Goal: Obtain resource: Download file/media

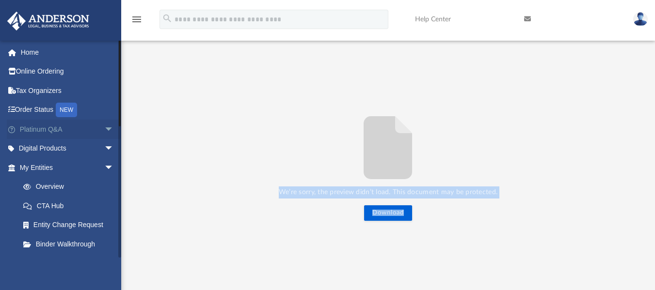
scroll to position [213, 473]
click at [64, 168] on link "My Entities arrow_drop_down" at bounding box center [68, 167] width 122 height 19
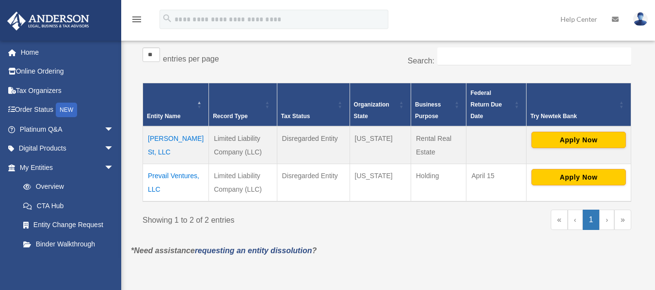
scroll to position [156, 0]
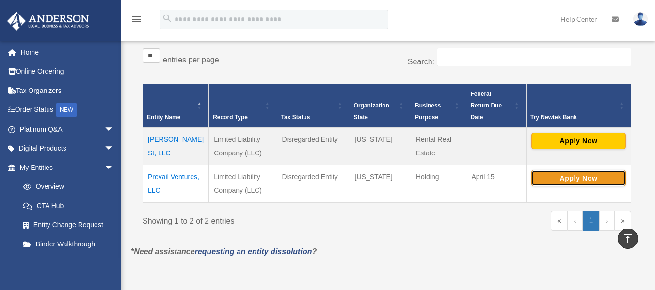
click at [568, 170] on button "Apply Now" at bounding box center [578, 178] width 95 height 16
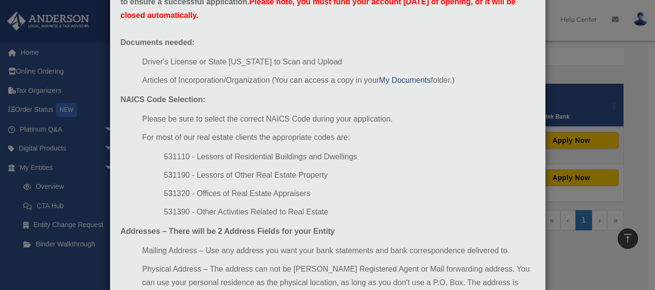
scroll to position [76, 0]
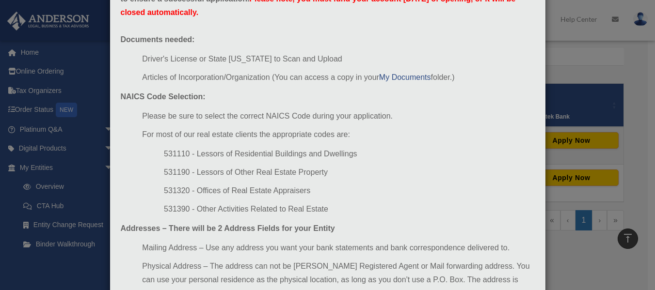
click at [565, 115] on div "Newtek Application Information × In preparation for setting up your Newtek Bank…" at bounding box center [327, 145] width 655 height 290
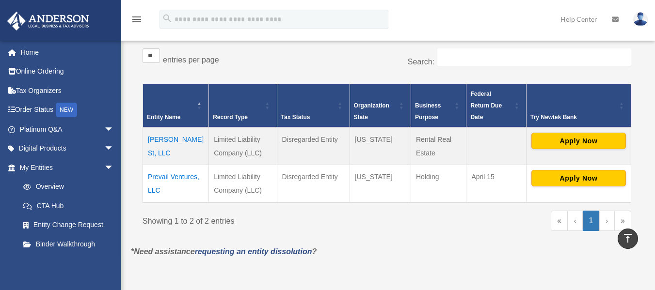
click at [159, 141] on td "[PERSON_NAME] St, LLC" at bounding box center [176, 146] width 66 height 38
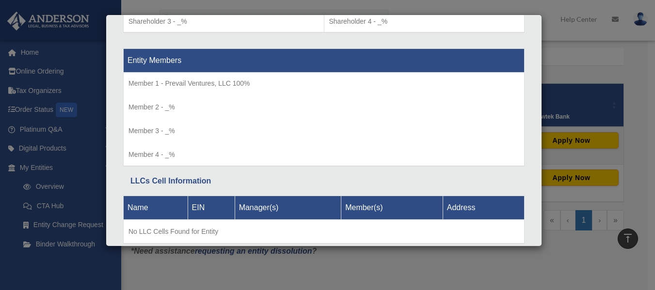
scroll to position [959, 0]
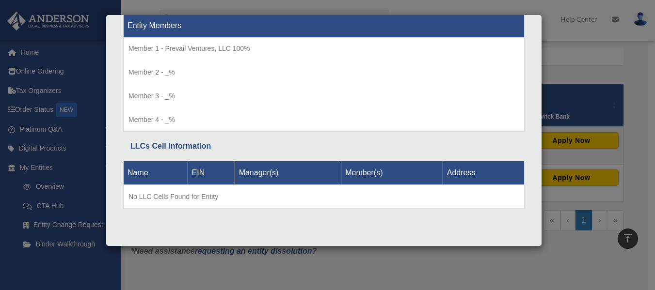
click at [599, 178] on div "Details × Articles Sent Organizational Date" at bounding box center [327, 145] width 655 height 290
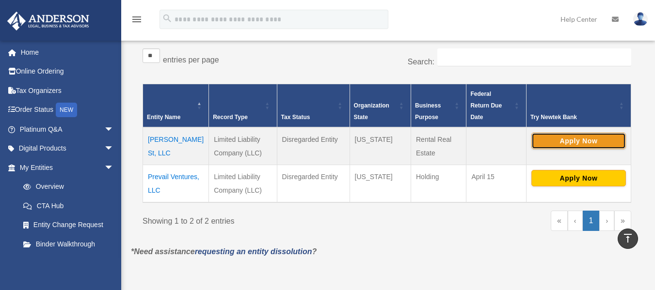
click at [565, 133] on button "Apply Now" at bounding box center [578, 141] width 95 height 16
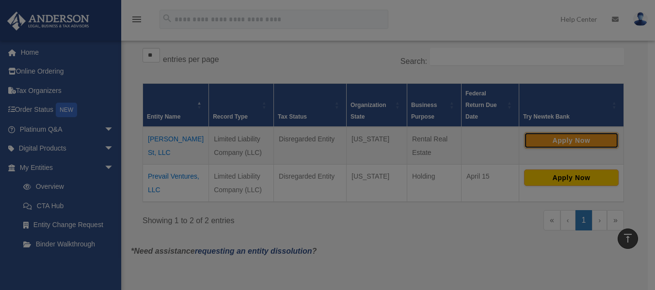
scroll to position [0, 0]
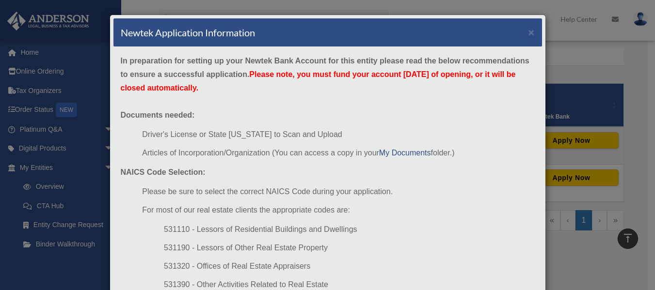
click at [400, 159] on li "Articles of Incorporation/Organization (You can access a copy in your My Docume…" at bounding box center [338, 153] width 392 height 14
click at [398, 152] on link "My Documents" at bounding box center [405, 153] width 52 height 8
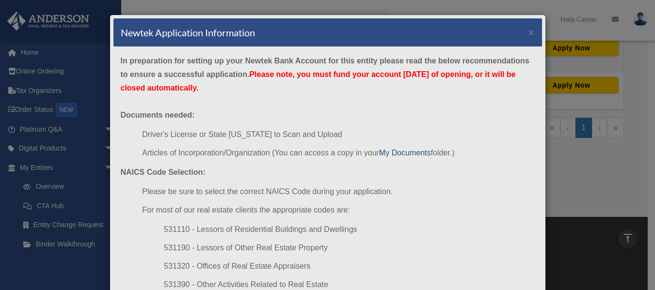
scroll to position [184, 0]
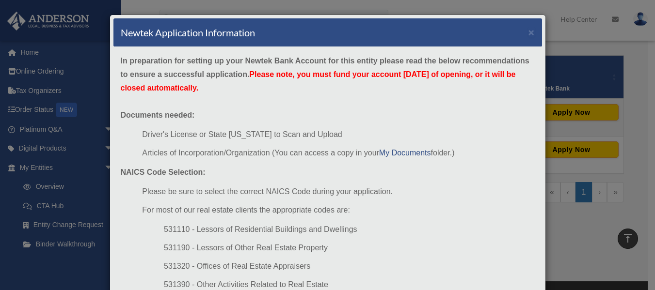
click at [647, 112] on div "Newtek Application Information × In preparation for setting up your Newtek Bank…" at bounding box center [327, 145] width 655 height 290
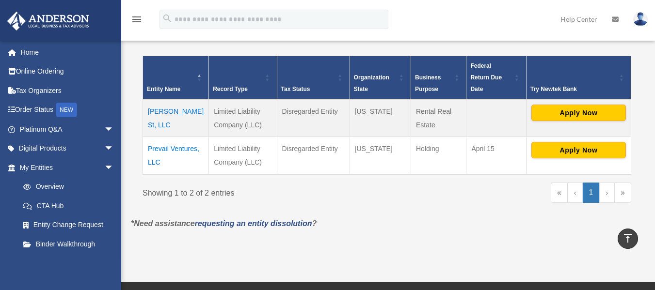
drag, startPoint x: 649, startPoint y: 113, endPoint x: 640, endPoint y: 119, distance: 10.2
click at [641, 119] on div "Entities, Trusts, and Deeds Active Entities Inactive Entities Active Trusts Ina…" at bounding box center [387, 44] width 526 height 347
click at [572, 142] on button "Apply Now" at bounding box center [578, 150] width 95 height 16
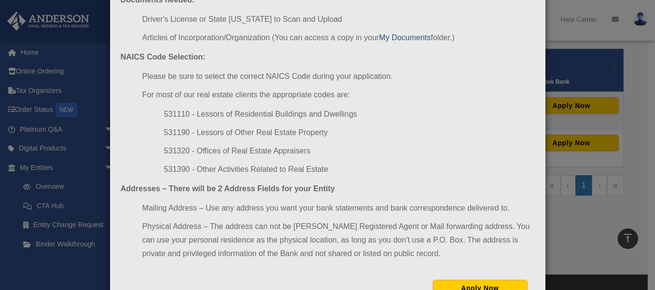
scroll to position [155, 0]
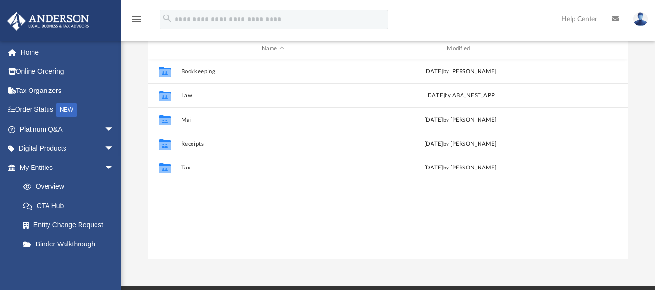
scroll to position [102, 0]
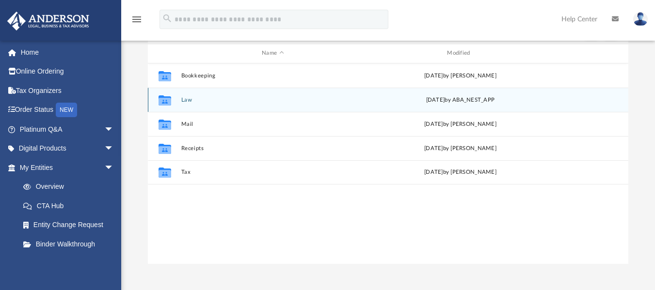
click at [185, 100] on button "Law" at bounding box center [272, 99] width 183 height 6
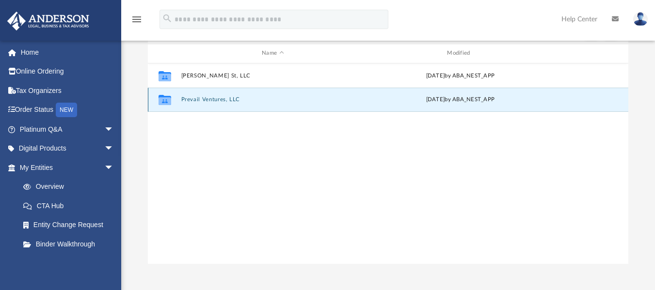
click at [186, 98] on button "Prevail Ventures, LLC" at bounding box center [272, 99] width 183 height 6
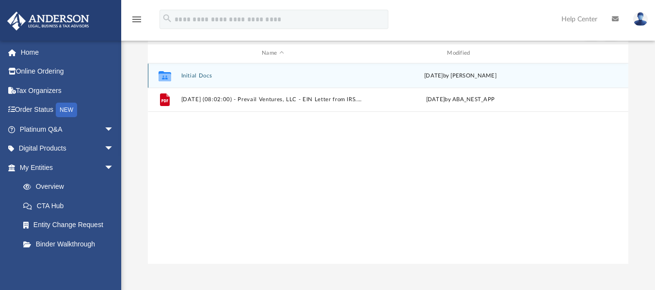
click at [194, 72] on button "Initial Docs" at bounding box center [272, 75] width 183 height 6
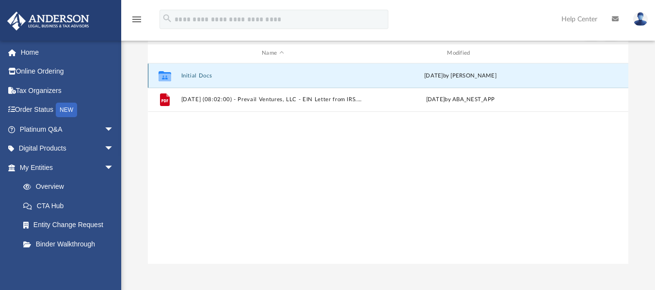
click at [194, 72] on button "Initial Docs" at bounding box center [272, 75] width 183 height 6
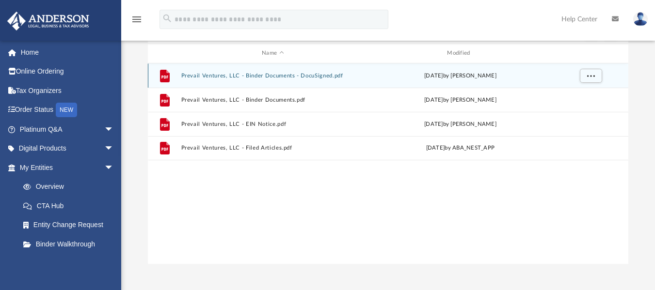
click at [229, 73] on button "Prevail Ventures, LLC - Binder Documents - DocuSigned.pdf" at bounding box center [272, 75] width 183 height 6
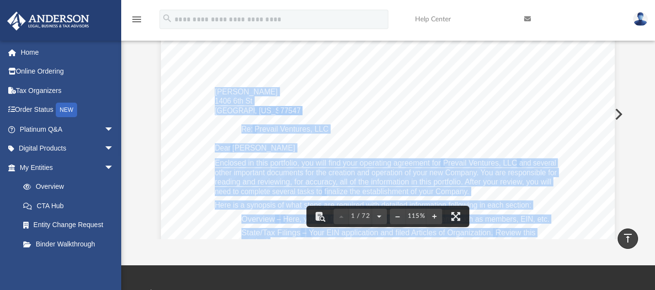
scroll to position [124, 0]
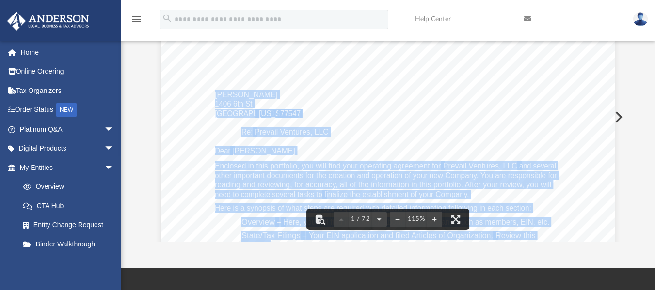
click at [622, 117] on button "Preview" at bounding box center [617, 117] width 21 height 27
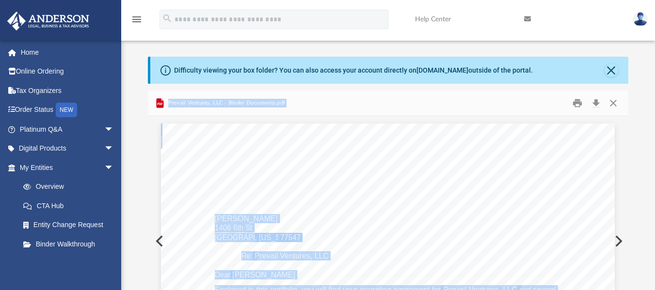
scroll to position [75, 0]
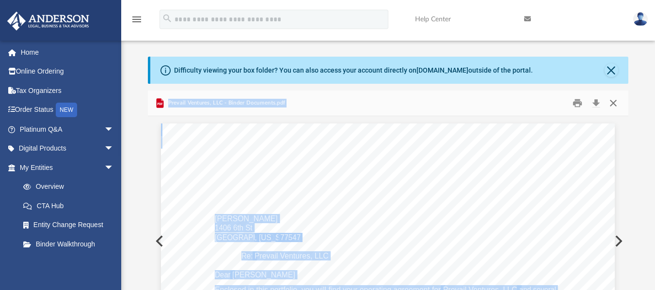
click at [619, 105] on button "Close" at bounding box center [613, 103] width 17 height 15
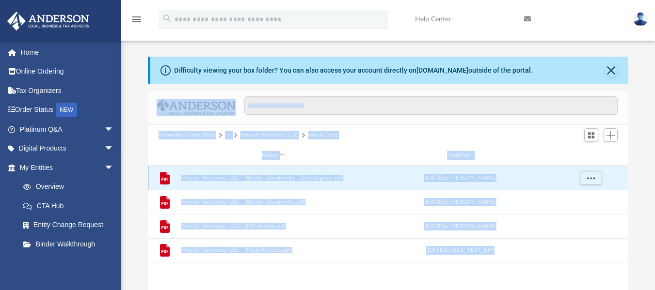
click at [285, 177] on button "Prevail Ventures, LLC - Binder Documents - DocuSigned.pdf" at bounding box center [272, 178] width 183 height 6
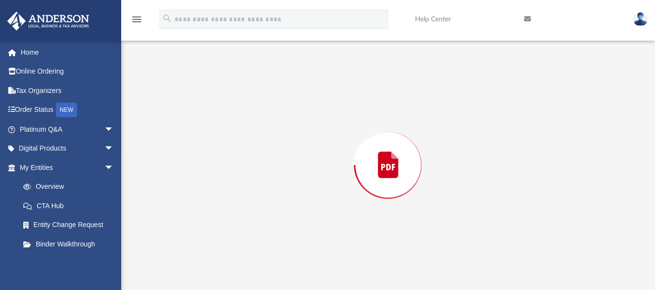
click at [285, 177] on div "Preview" at bounding box center [388, 165] width 480 height 250
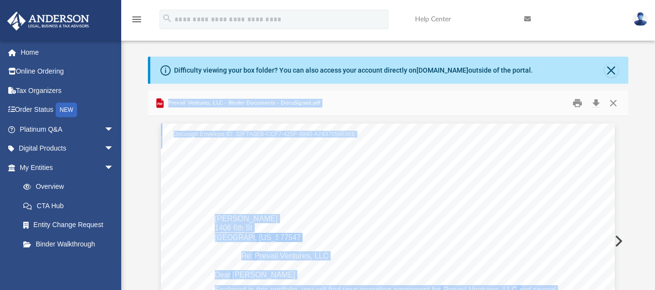
scroll to position [23, 0]
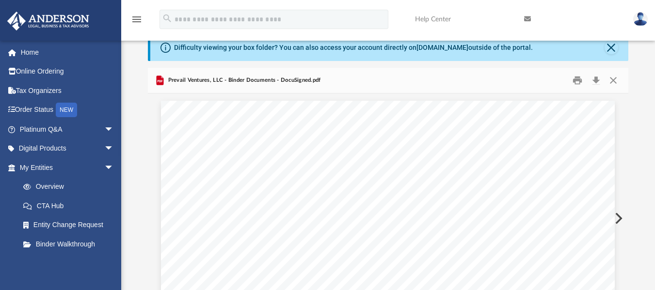
click at [637, 154] on div "Difficulty viewing your box folder? You can also access your account directly o…" at bounding box center [388, 189] width 534 height 310
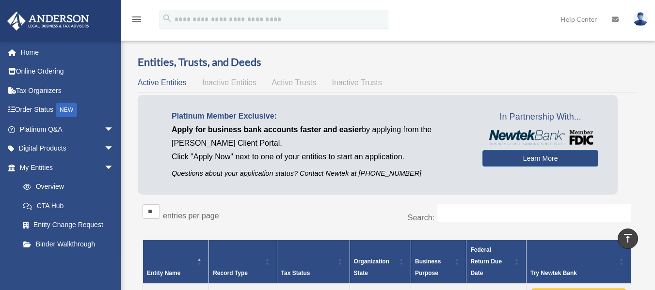
scroll to position [191, 0]
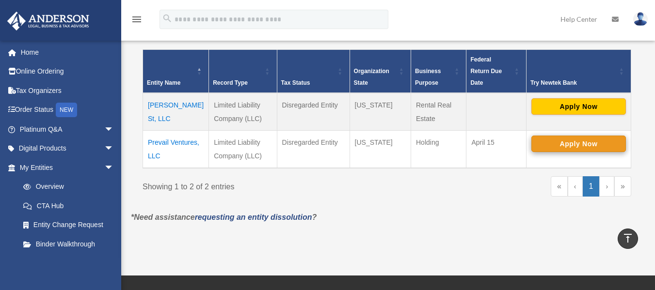
click at [553, 136] on button "Apply Now" at bounding box center [578, 144] width 95 height 16
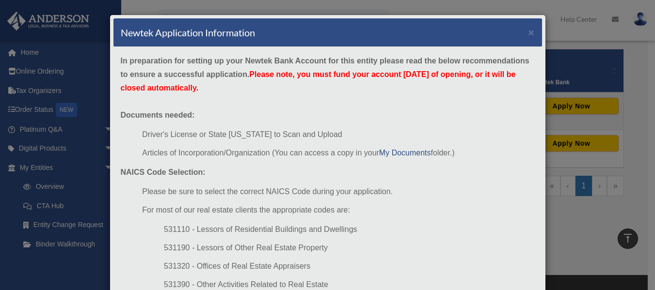
scroll to position [155, 0]
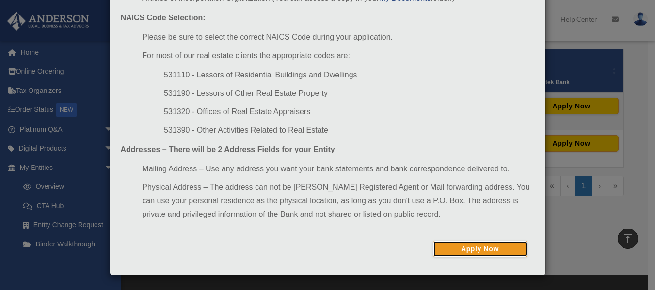
click at [475, 243] on button "Apply Now" at bounding box center [480, 249] width 95 height 16
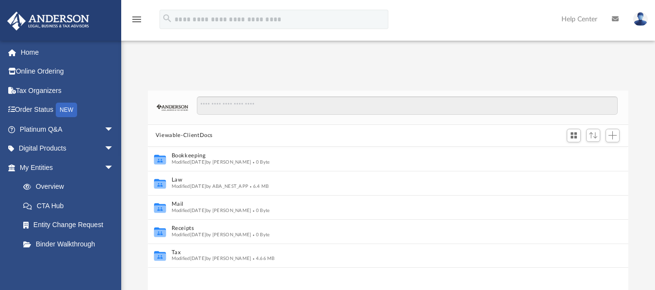
scroll to position [8, 8]
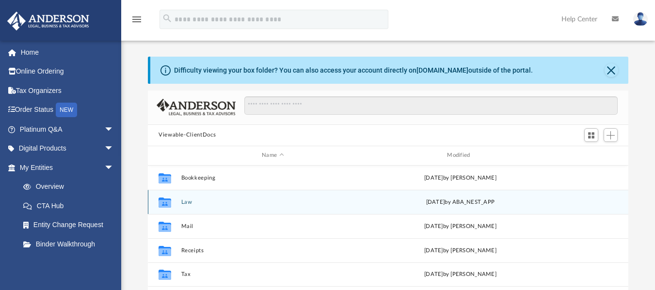
click at [175, 200] on div "Collaborated Folder" at bounding box center [165, 202] width 24 height 16
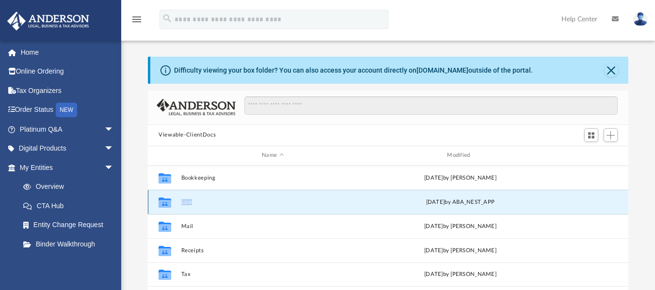
click at [215, 204] on button "Law" at bounding box center [272, 202] width 183 height 6
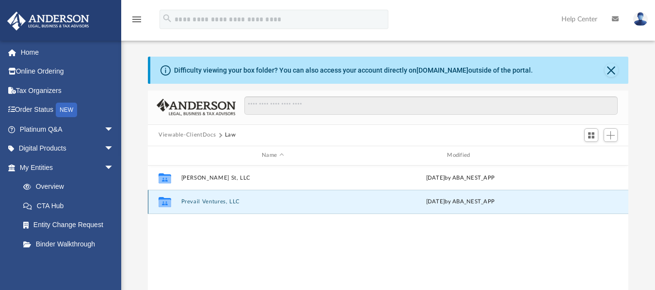
click at [219, 199] on button "Prevail Ventures, LLC" at bounding box center [272, 202] width 183 height 6
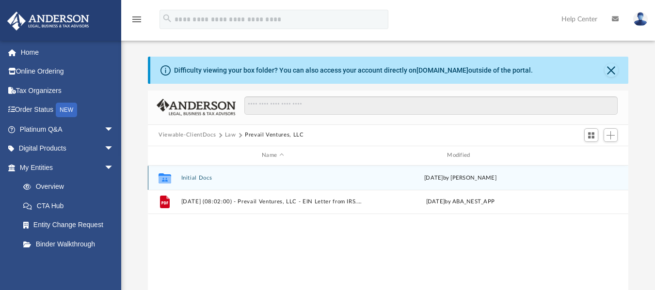
click at [208, 173] on div "Collaborated Folder Initial Docs [DATE] by [PERSON_NAME]" at bounding box center [388, 178] width 480 height 24
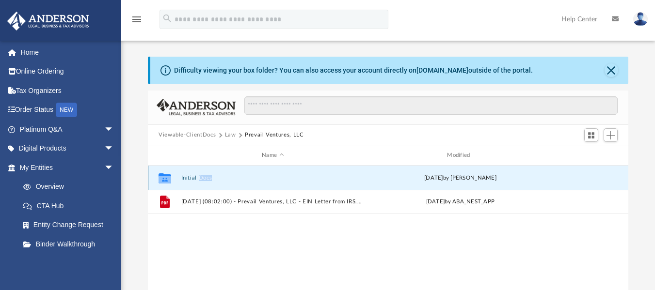
click at [208, 173] on div "Collaborated Folder Initial Docs [DATE] by [PERSON_NAME]" at bounding box center [388, 178] width 480 height 24
click at [222, 176] on button "Initial Docs" at bounding box center [272, 178] width 183 height 6
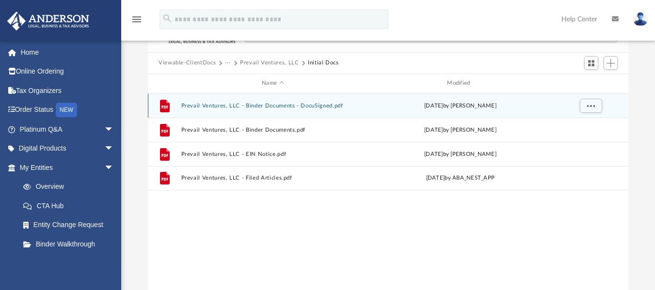
scroll to position [80, 0]
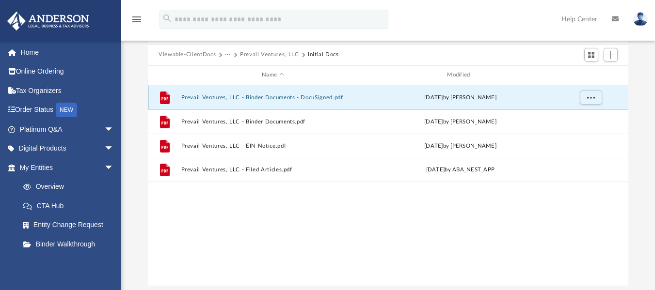
click at [256, 97] on button "Prevail Ventures, LLC - Binder Documents - DocuSigned.pdf" at bounding box center [272, 97] width 183 height 6
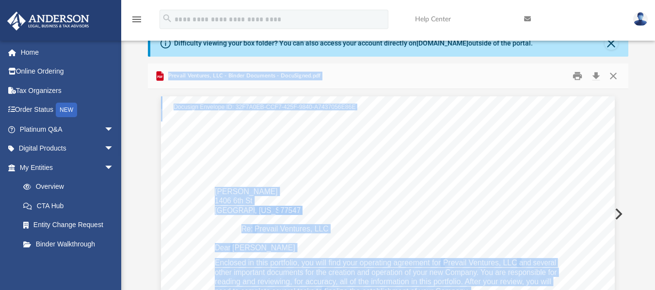
scroll to position [0, 0]
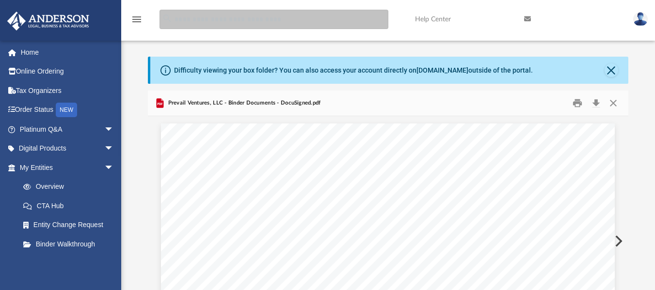
click at [230, 13] on input "search" at bounding box center [273, 19] width 229 height 19
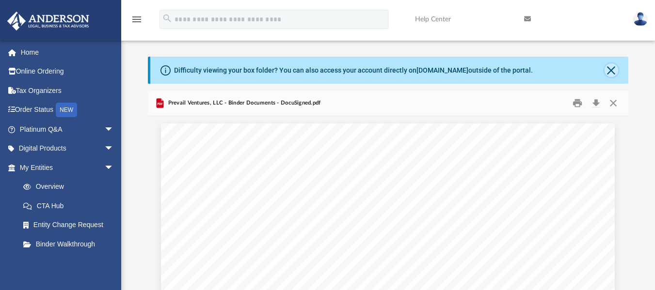
click at [613, 70] on button "Close" at bounding box center [612, 71] width 14 height 14
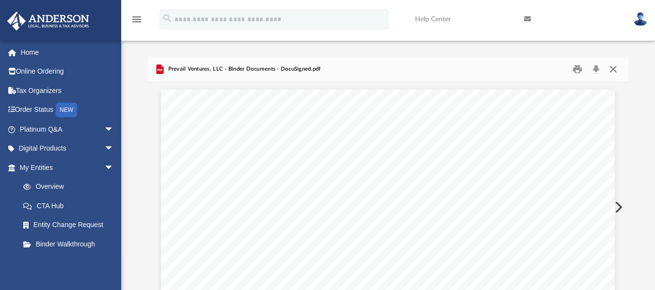
click at [610, 72] on button "Close" at bounding box center [613, 69] width 17 height 15
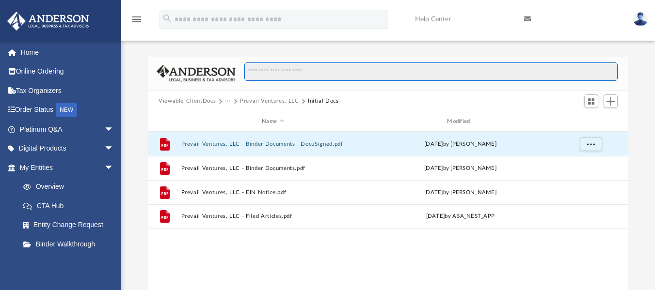
click at [352, 74] on input "Search files and folders" at bounding box center [430, 72] width 373 height 18
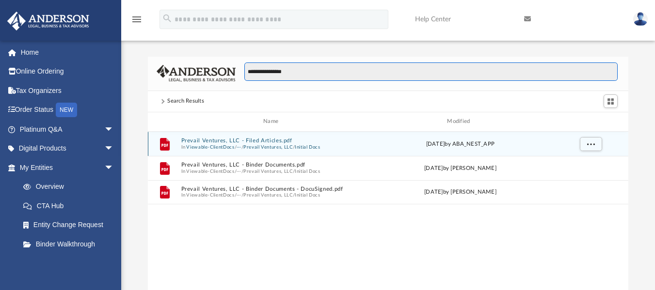
type input "**********"
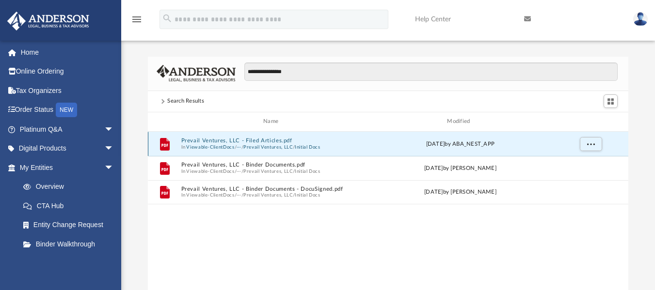
click at [258, 142] on button "Prevail Ventures, LLC - Filed Articles.pdf" at bounding box center [272, 141] width 183 height 6
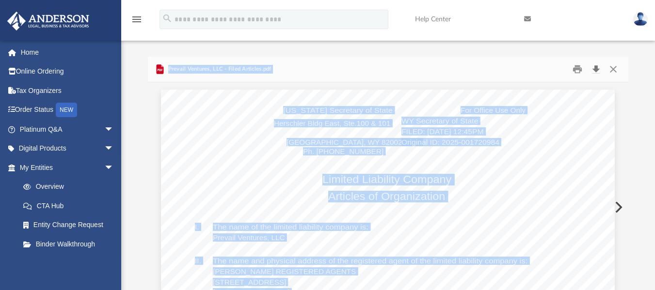
click at [595, 71] on button "Download" at bounding box center [595, 69] width 17 height 15
